Goal: Find contact information: Find contact information

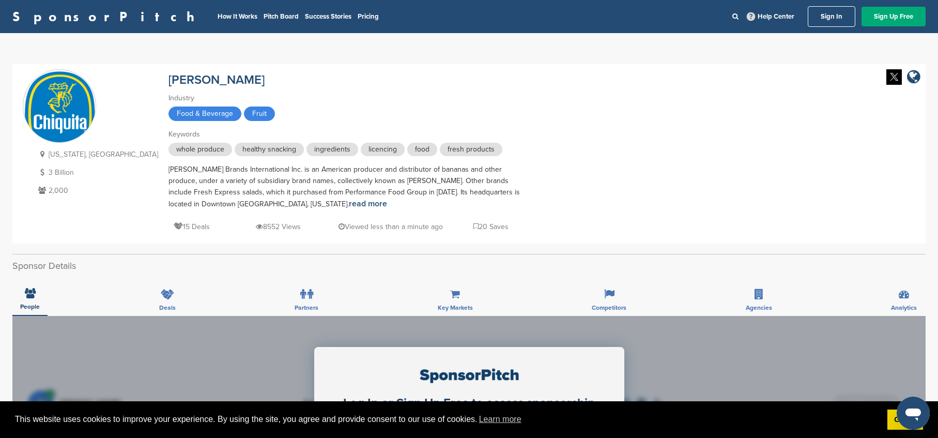
click at [821, 13] on link "Sign In" at bounding box center [831, 16] width 48 height 21
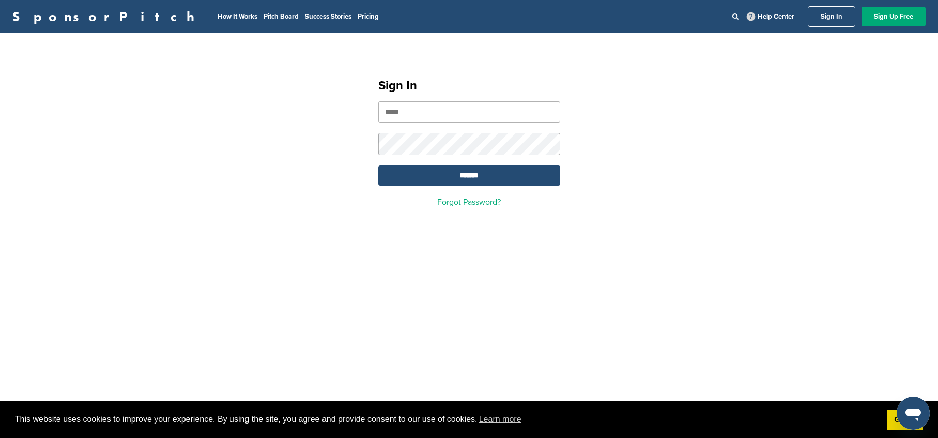
click at [453, 105] on input "email" at bounding box center [469, 111] width 182 height 21
type input "**********"
click at [378, 165] on input "*******" at bounding box center [469, 175] width 182 height 20
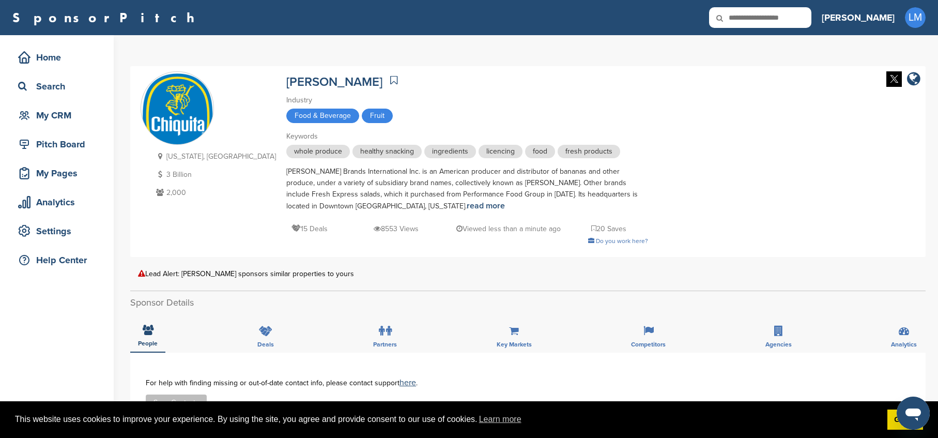
click at [804, 26] on input "text" at bounding box center [760, 17] width 102 height 21
click at [803, 25] on input "text" at bounding box center [760, 17] width 102 height 21
type input "*******"
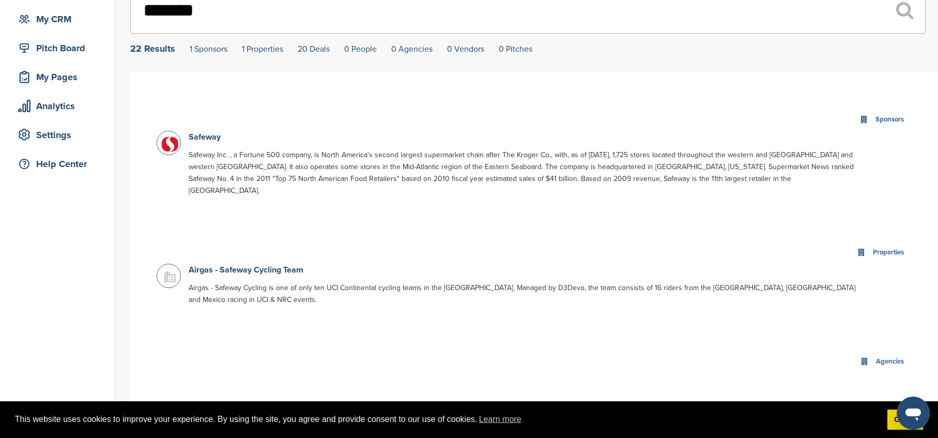
scroll to position [103, 0]
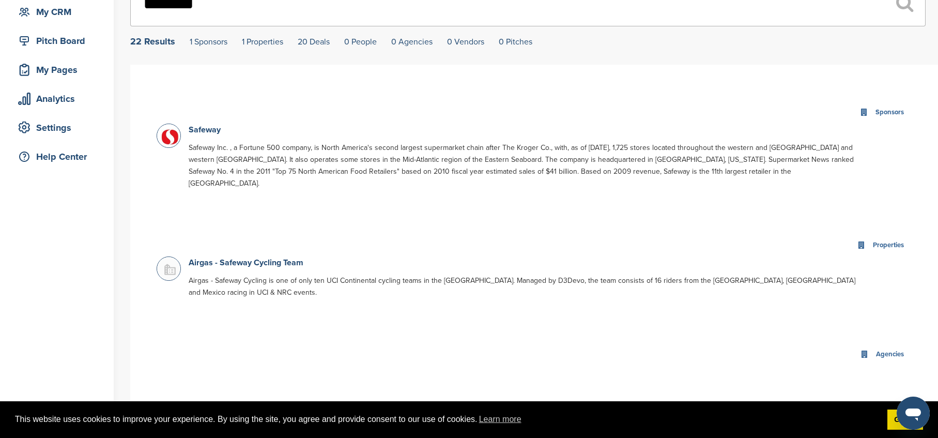
click at [207, 139] on div "Safeway Safeway Inc. , a Fortune 500 company, is North America's second largest…" at bounding box center [522, 158] width 679 height 71
click at [202, 132] on link "Safeway" at bounding box center [205, 129] width 32 height 10
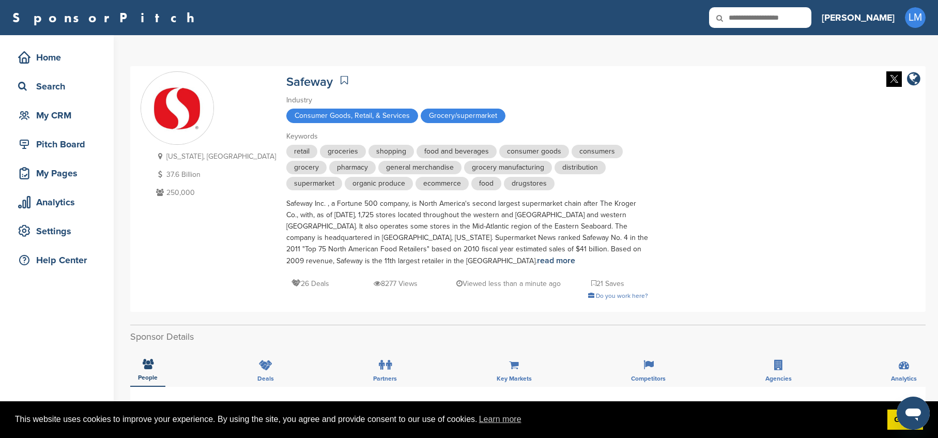
click at [811, 26] on input "text" at bounding box center [760, 17] width 102 height 21
type input "******"
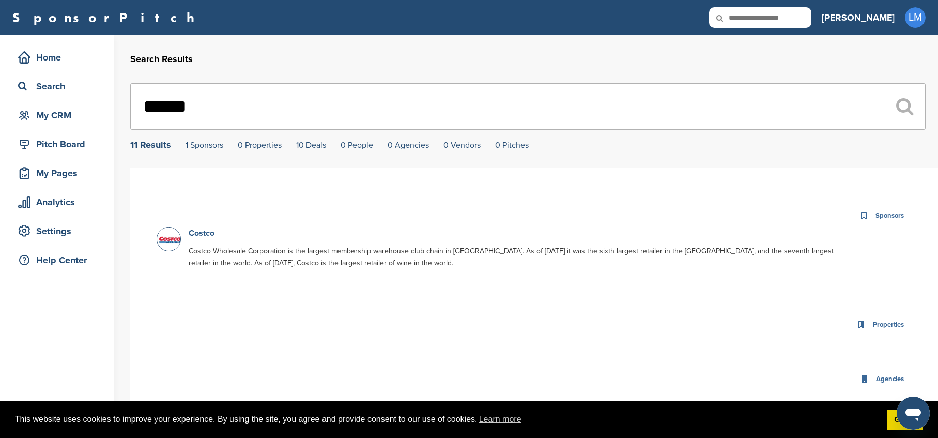
click at [207, 231] on link "Costco" at bounding box center [202, 233] width 26 height 10
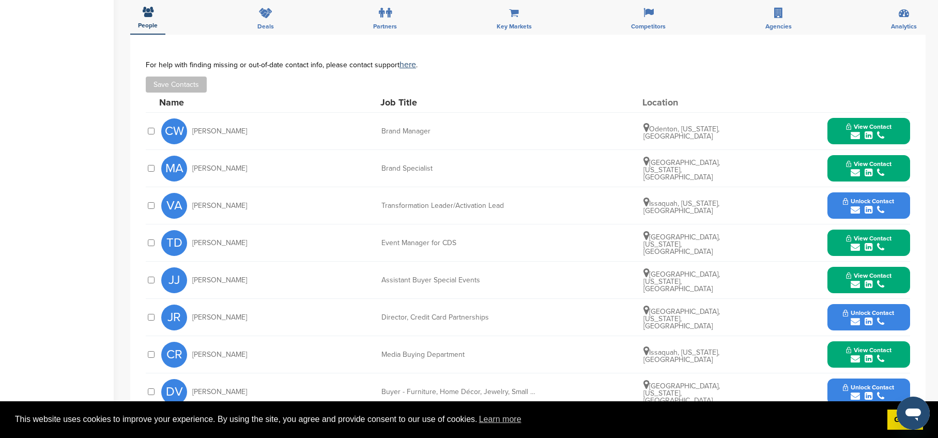
scroll to position [413, 0]
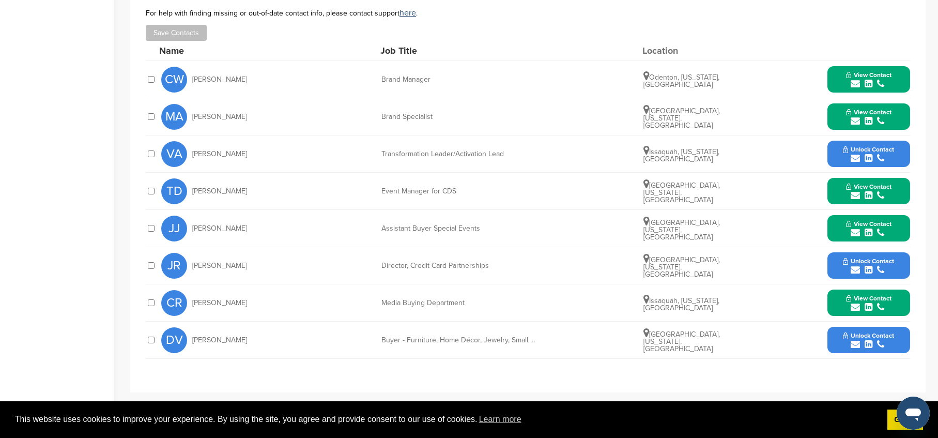
click at [874, 146] on span "Unlock Contact" at bounding box center [868, 149] width 51 height 7
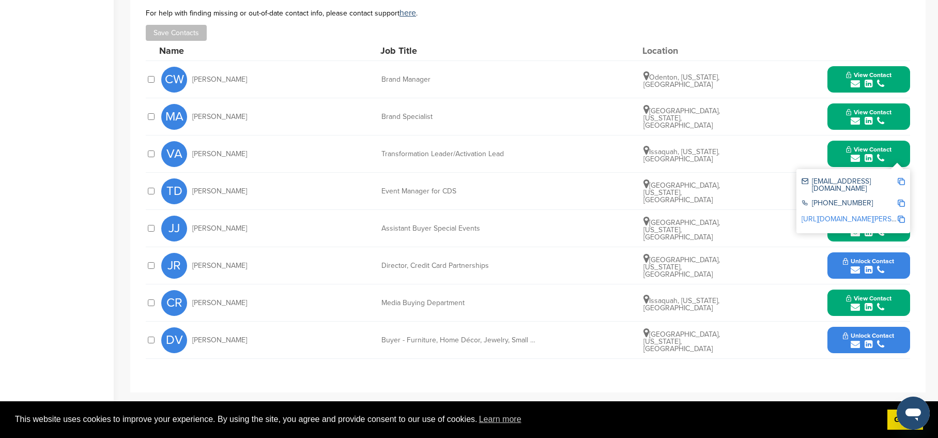
click at [896, 179] on div "vanandan@costco.com" at bounding box center [849, 185] width 96 height 14
click at [898, 179] on img at bounding box center [900, 181] width 7 height 7
click at [903, 180] on img at bounding box center [900, 181] width 7 height 7
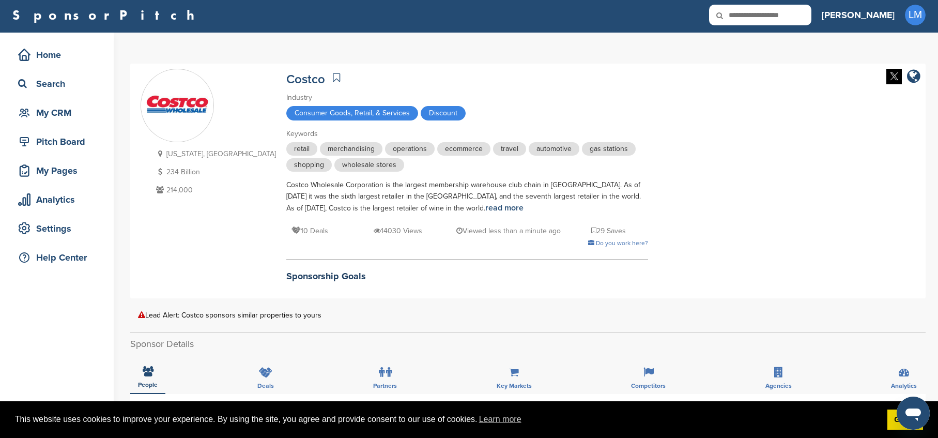
scroll to position [0, 0]
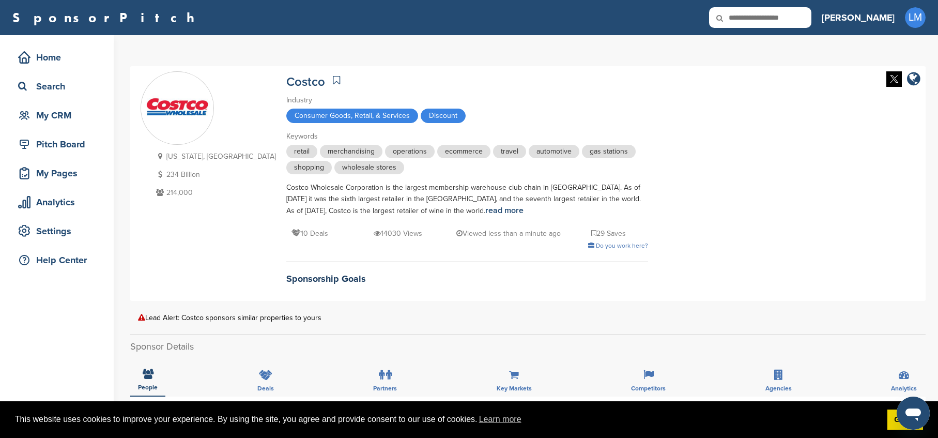
click at [807, 18] on input "text" at bounding box center [760, 17] width 102 height 21
type input "**********"
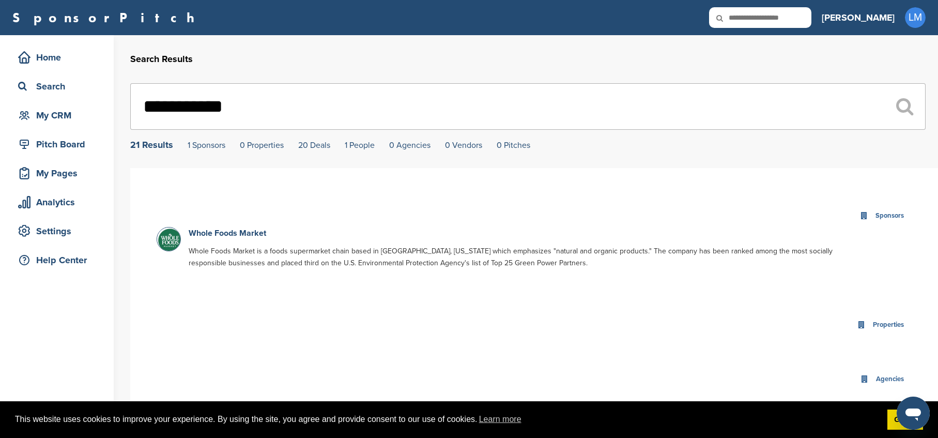
click at [217, 227] on div "Sponsors" at bounding box center [534, 216] width 755 height 22
click at [219, 229] on link "Whole Foods Market" at bounding box center [227, 233] width 77 height 10
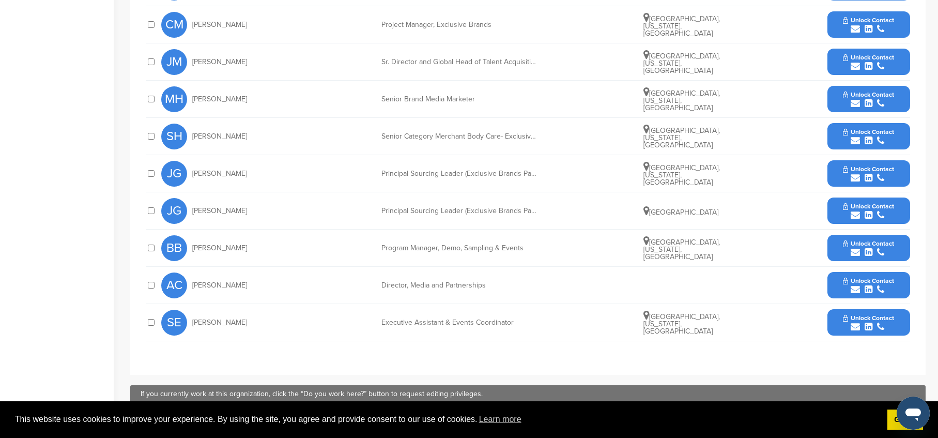
scroll to position [517, 0]
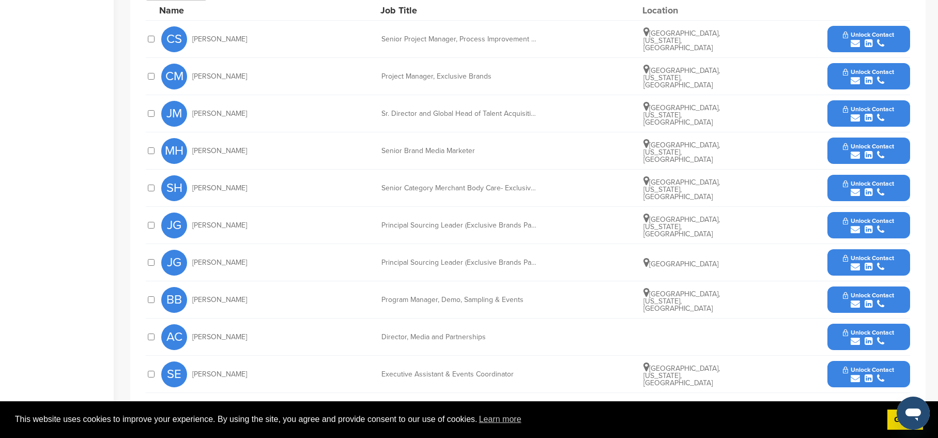
click at [836, 324] on button "Unlock Contact" at bounding box center [868, 336] width 76 height 31
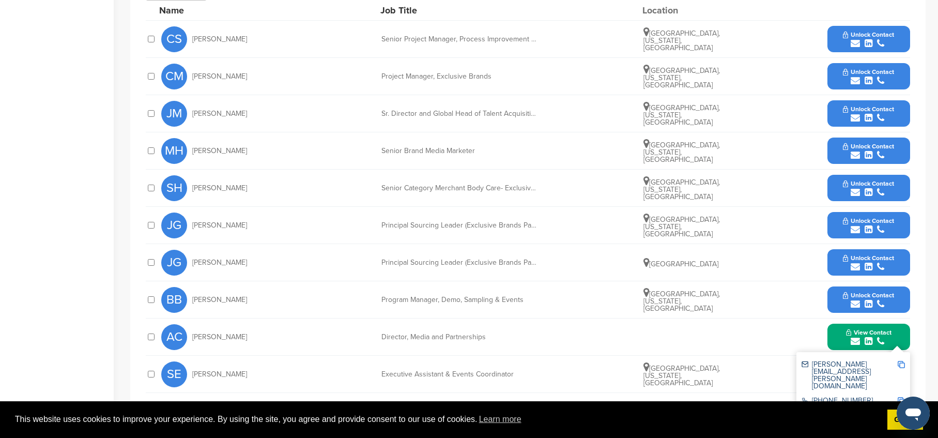
click at [896, 361] on div "[PERSON_NAME][EMAIL_ADDRESS][PERSON_NAME][DOMAIN_NAME]" at bounding box center [849, 375] width 96 height 29
click at [898, 361] on img at bounding box center [900, 364] width 7 height 7
drag, startPoint x: 829, startPoint y: 270, endPoint x: 836, endPoint y: 274, distance: 8.2
click at [833, 272] on div "Name Job Title Location CS [PERSON_NAME] Senior Project Manager, Process Improv…" at bounding box center [528, 197] width 764 height 392
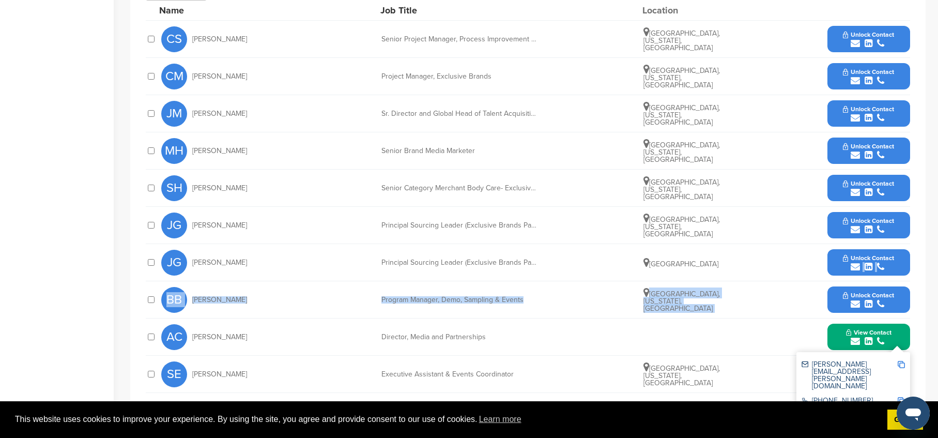
click at [854, 291] on span "Unlock Contact" at bounding box center [868, 294] width 51 height 7
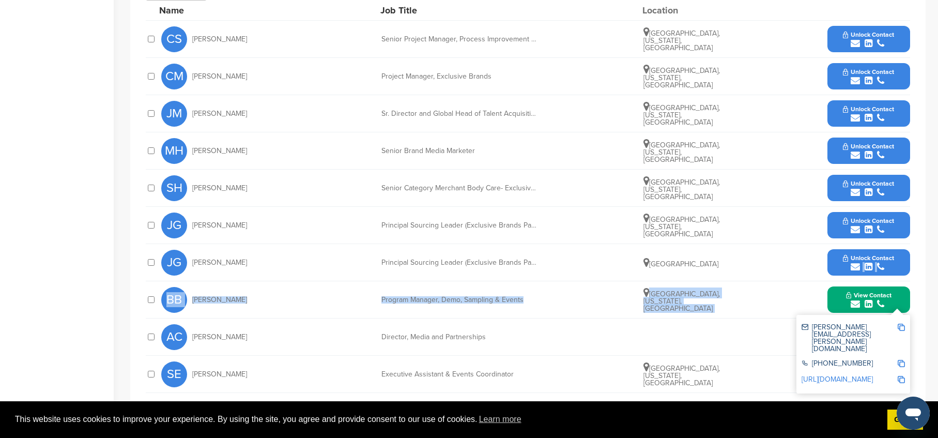
click at [901, 323] on img at bounding box center [900, 326] width 7 height 7
copy div "BB [PERSON_NAME] Program Manager, Demo, Sampling & Events [GEOGRAPHIC_DATA], [U…"
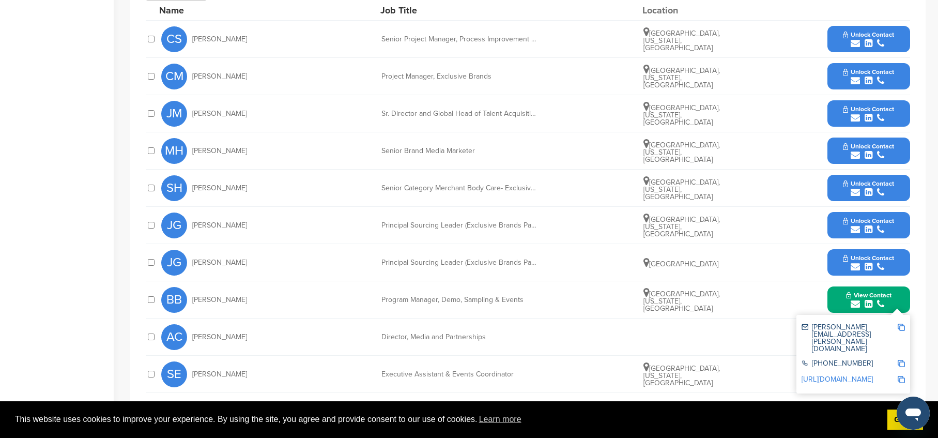
click at [73, 322] on div "Home Search My CRM Pitch Board My Pages Analytics Settings Help Center" at bounding box center [57, 19] width 114 height 1001
